Goal: Check status: Check status

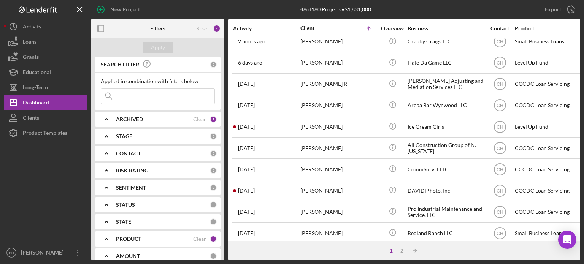
scroll to position [339, 0]
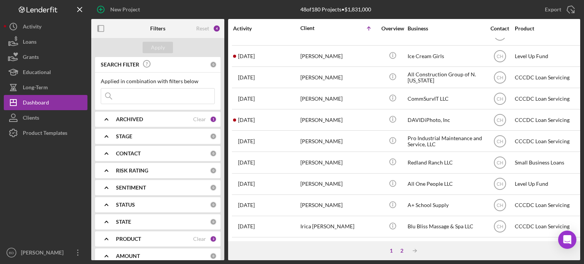
click at [403, 250] on div "2" at bounding box center [402, 251] width 11 height 6
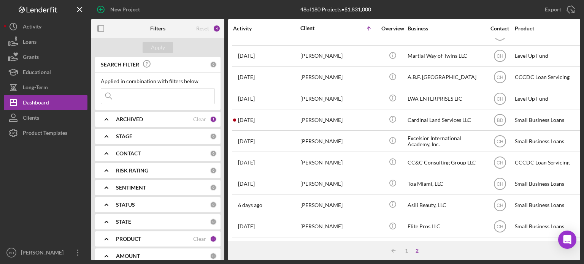
scroll to position [297, 0]
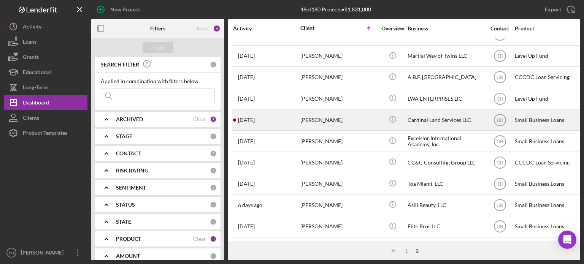
click at [351, 112] on div "Shannon Barton" at bounding box center [338, 120] width 76 height 20
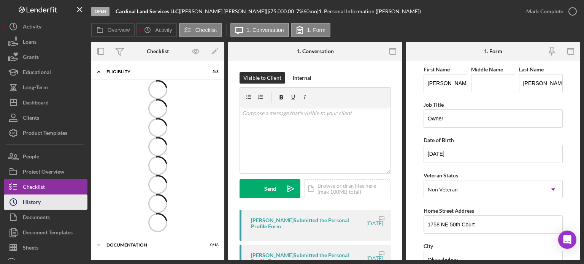
click at [42, 201] on button "Icon/History History" at bounding box center [46, 202] width 84 height 15
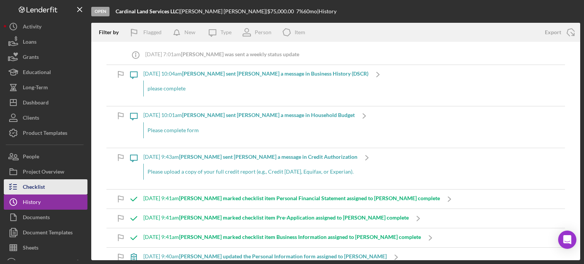
click at [40, 189] on div "Checklist" at bounding box center [34, 188] width 22 height 17
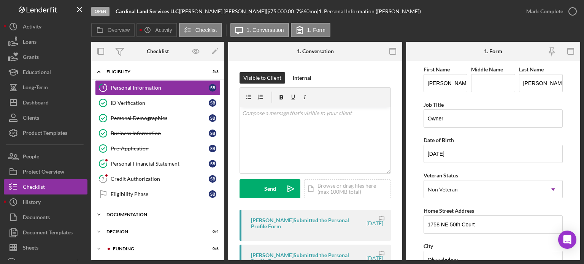
click at [130, 214] on div "Documentation" at bounding box center [161, 215] width 108 height 5
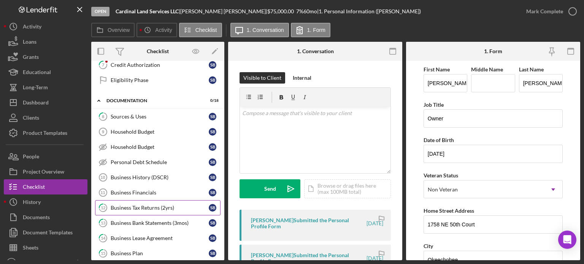
scroll to position [190, 0]
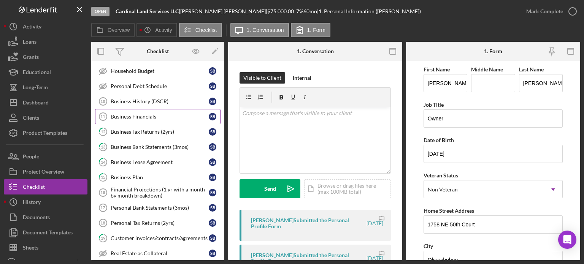
click at [150, 117] on div "Business Financials" at bounding box center [160, 117] width 98 height 6
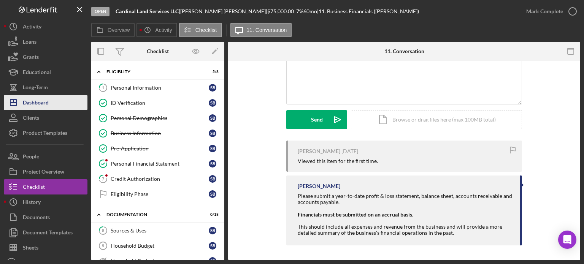
click at [43, 106] on div "Dashboard" at bounding box center [36, 103] width 26 height 17
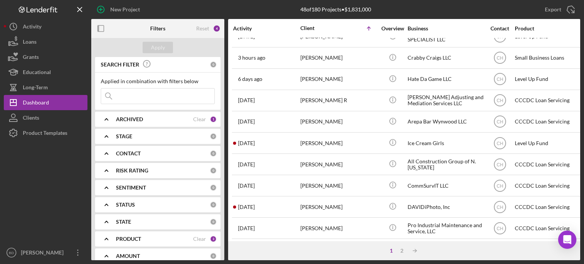
scroll to position [111, 0]
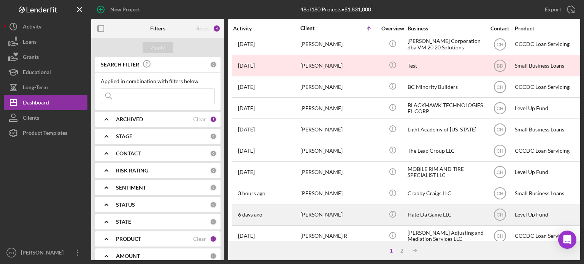
click at [339, 215] on div "Curtis Bayles" at bounding box center [338, 215] width 76 height 20
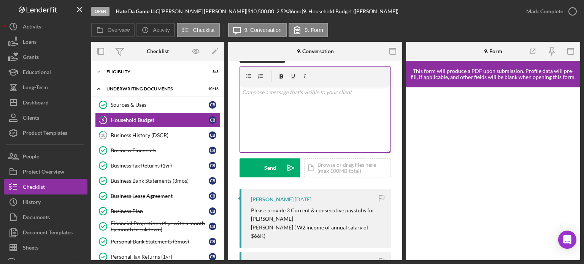
scroll to position [38, 0]
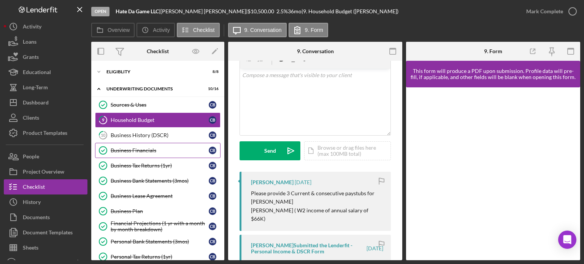
click at [145, 145] on link "Business Financials Business Financials C B" at bounding box center [158, 150] width 126 height 15
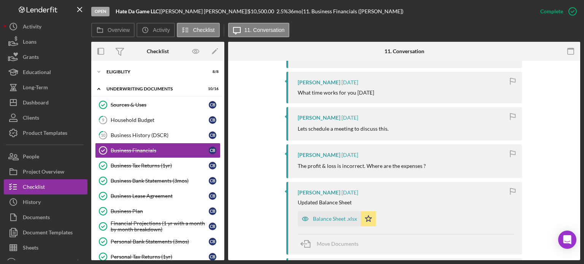
scroll to position [418, 0]
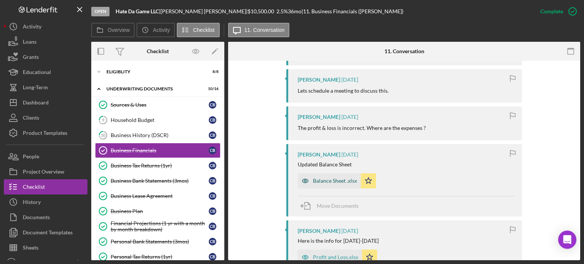
click at [303, 177] on icon "button" at bounding box center [305, 180] width 15 height 15
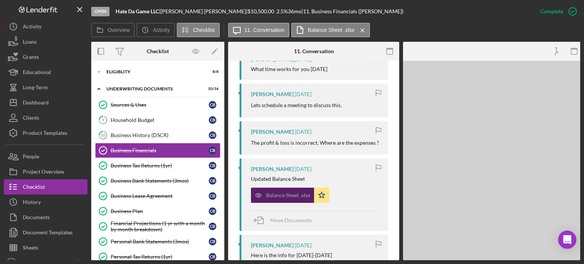
scroll to position [433, 0]
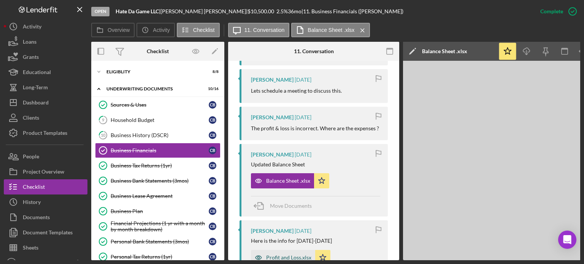
click at [260, 250] on icon "button" at bounding box center [258, 257] width 15 height 15
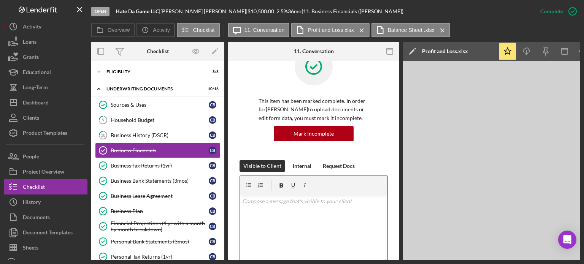
scroll to position [38, 0]
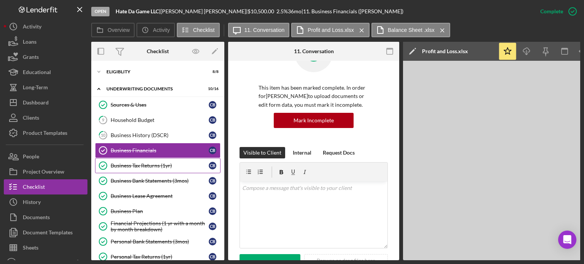
click at [164, 161] on link "Business Tax Returns (1yr) Business Tax Returns (1yr) C B" at bounding box center [158, 165] width 126 height 15
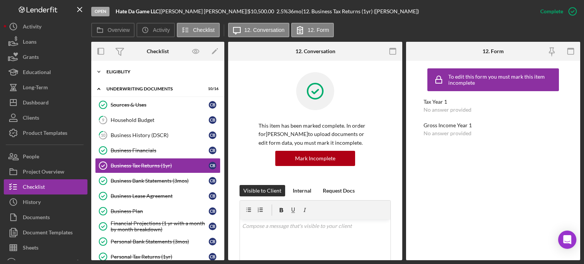
click at [119, 73] on div "Eligiblity" at bounding box center [161, 72] width 108 height 5
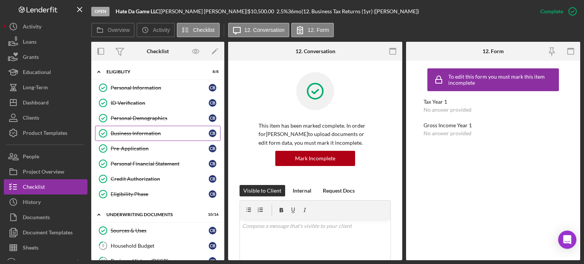
click at [148, 129] on link "Business Information Business Information C B" at bounding box center [158, 133] width 126 height 15
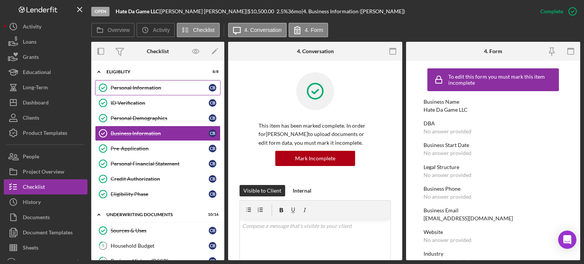
click at [145, 85] on div "Personal Information" at bounding box center [160, 88] width 98 height 6
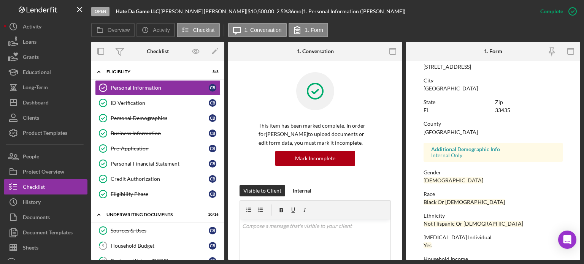
scroll to position [123, 0]
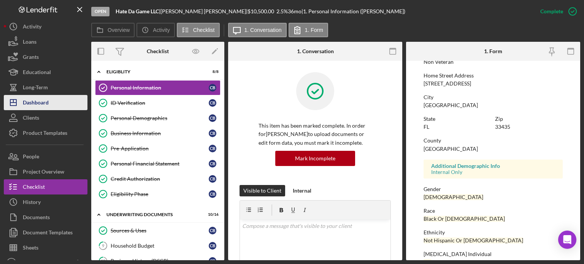
click at [41, 99] on div "Dashboard" at bounding box center [36, 103] width 26 height 17
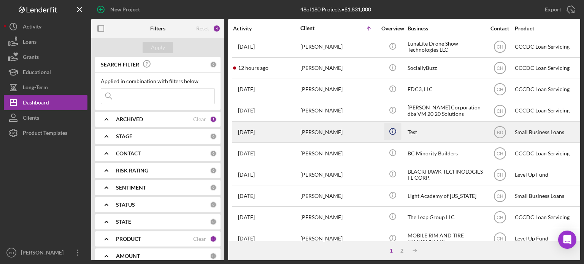
scroll to position [114, 0]
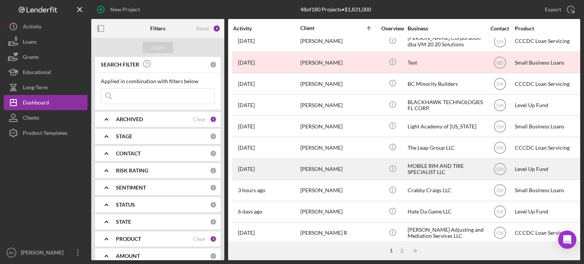
click at [378, 170] on div "Icon/Info" at bounding box center [392, 169] width 29 height 20
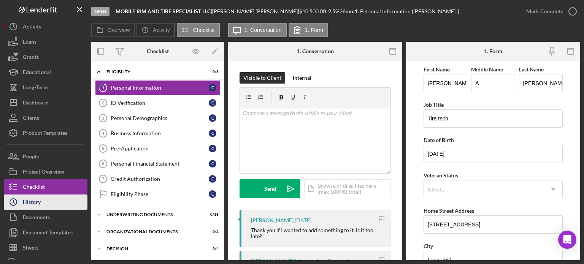
click at [43, 198] on button "Icon/History History" at bounding box center [46, 202] width 84 height 15
